Goal: Find specific page/section: Find specific page/section

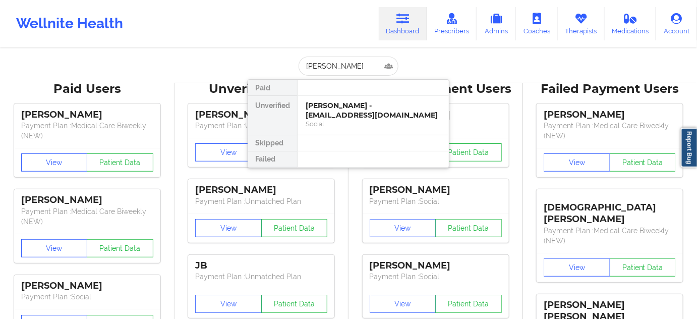
click at [342, 107] on div "[PERSON_NAME] - [EMAIL_ADDRESS][DOMAIN_NAME]" at bounding box center [373, 110] width 135 height 19
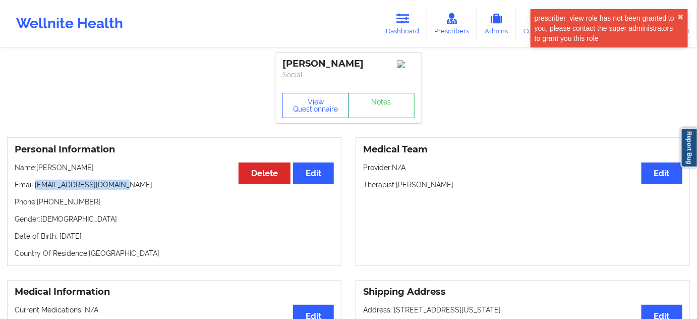
drag, startPoint x: 36, startPoint y: 185, endPoint x: 194, endPoint y: 181, distance: 157.5
click at [143, 190] on p "Email: [EMAIL_ADDRESS][DOMAIN_NAME]" at bounding box center [174, 185] width 319 height 10
copy p "[EMAIL_ADDRESS][DOMAIN_NAME]"
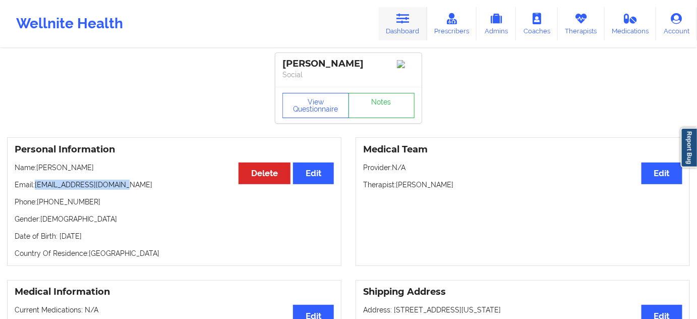
click at [410, 20] on icon at bounding box center [403, 18] width 13 height 11
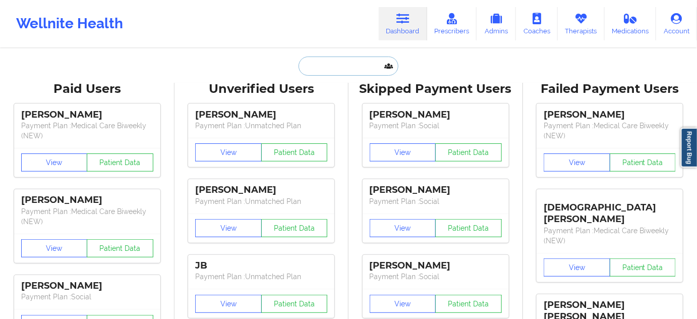
click at [332, 70] on input "text" at bounding box center [349, 66] width 100 height 19
paste input "[PERSON_NAME]"
type input "[PERSON_NAME]"
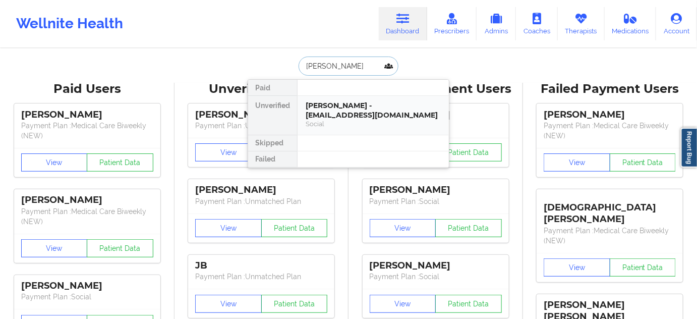
click at [339, 105] on div "[PERSON_NAME] - [EMAIL_ADDRESS][DOMAIN_NAME]" at bounding box center [373, 110] width 135 height 19
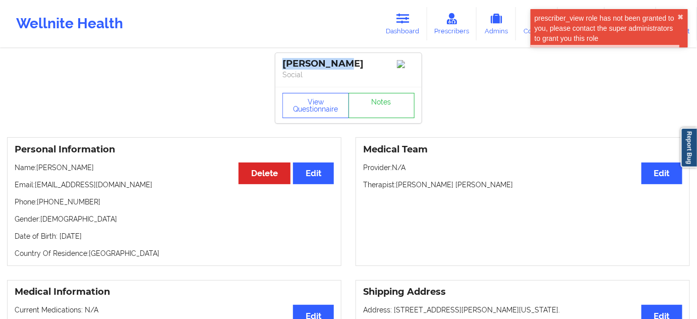
drag, startPoint x: 321, startPoint y: 65, endPoint x: 138, endPoint y: 1, distance: 193.4
copy div "[PERSON_NAME]"
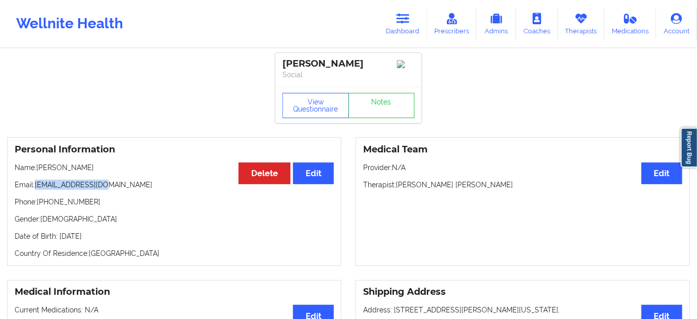
drag, startPoint x: 35, startPoint y: 187, endPoint x: 115, endPoint y: 189, distance: 79.2
click at [115, 189] on p "Email: [EMAIL_ADDRESS][DOMAIN_NAME]" at bounding box center [174, 185] width 319 height 10
copy p "[EMAIL_ADDRESS][DOMAIN_NAME]"
click at [327, 62] on div "[PERSON_NAME]" at bounding box center [349, 64] width 132 height 12
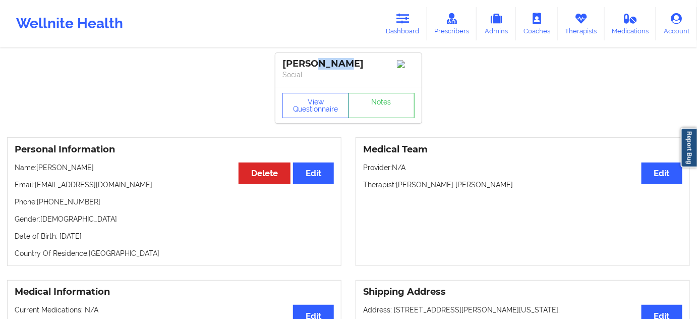
copy div "[PERSON_NAME]"
drag, startPoint x: 424, startPoint y: 22, endPoint x: 398, endPoint y: 24, distance: 26.3
click at [424, 22] on link "Dashboard" at bounding box center [403, 23] width 48 height 33
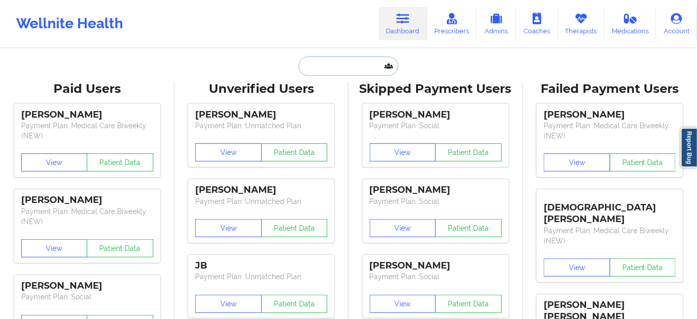
click at [350, 59] on input "text" at bounding box center [349, 66] width 100 height 19
paste input "[EMAIL_ADDRESS][DOMAIN_NAME]"
type input "[EMAIL_ADDRESS][DOMAIN_NAME]"
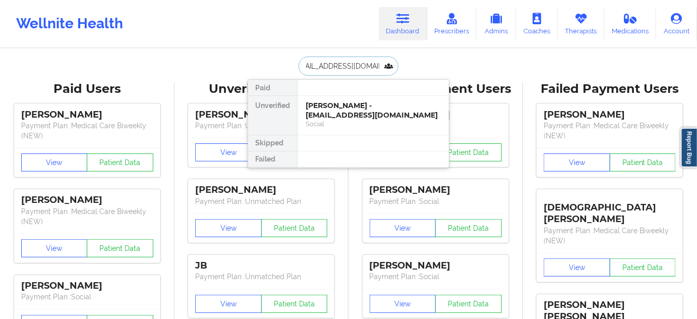
click at [349, 101] on div "[PERSON_NAME] - [EMAIL_ADDRESS][DOMAIN_NAME]" at bounding box center [373, 110] width 135 height 19
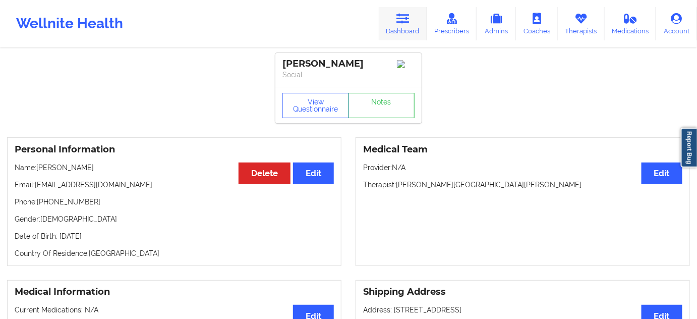
click at [408, 28] on link "Dashboard" at bounding box center [403, 23] width 48 height 33
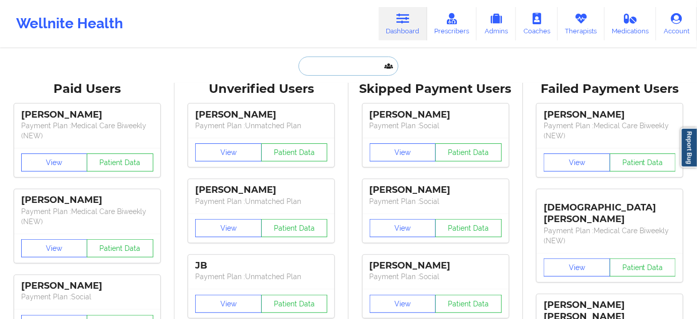
click at [348, 64] on input "text" at bounding box center [349, 66] width 100 height 19
paste input "[PERSON_NAME]"
type input "[PERSON_NAME]"
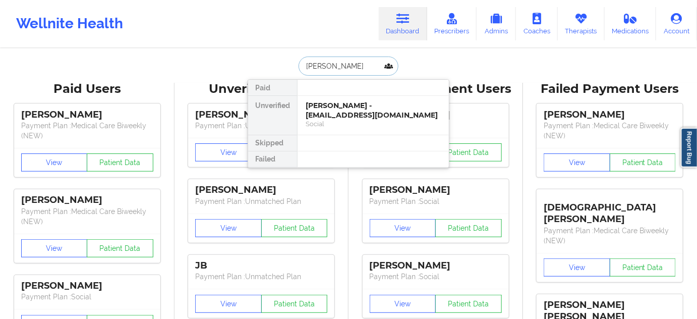
click at [344, 104] on div "[PERSON_NAME] - [EMAIL_ADDRESS][DOMAIN_NAME]" at bounding box center [373, 110] width 135 height 19
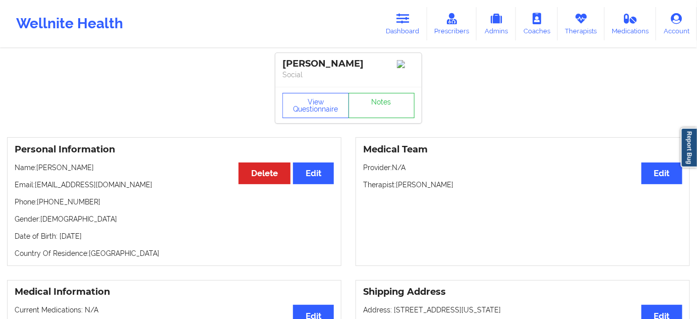
click at [73, 172] on p "Name: [PERSON_NAME]" at bounding box center [174, 167] width 319 height 10
copy p "[PERSON_NAME]"
drag, startPoint x: 283, startPoint y: 62, endPoint x: 353, endPoint y: 63, distance: 69.6
click at [353, 63] on div "[PERSON_NAME]" at bounding box center [349, 64] width 132 height 12
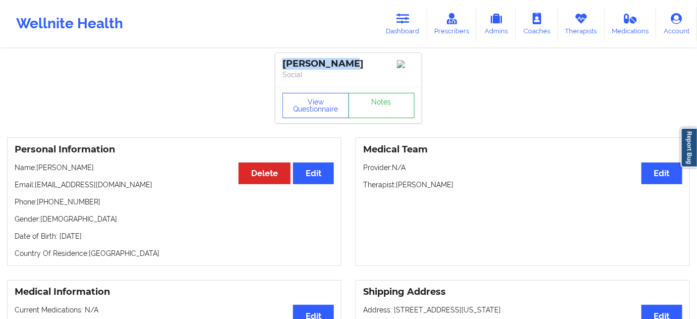
copy div "[PERSON_NAME]"
